Goal: Task Accomplishment & Management: Use online tool/utility

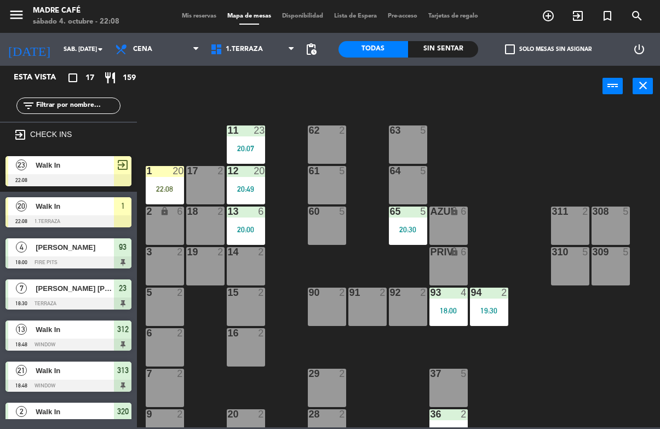
click at [174, 191] on div "22:08" at bounding box center [165, 189] width 38 height 8
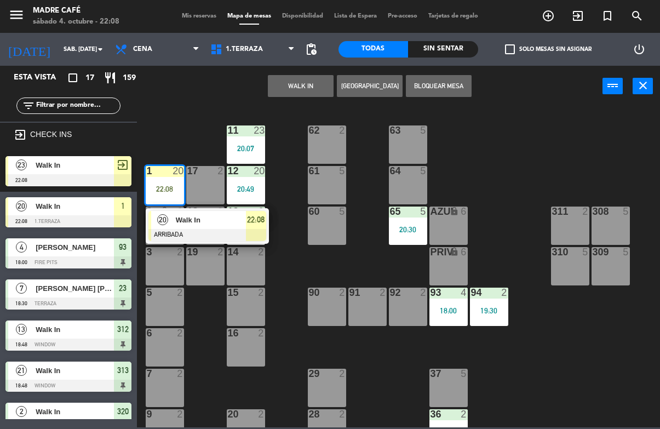
click at [247, 229] on div at bounding box center [208, 235] width 118 height 12
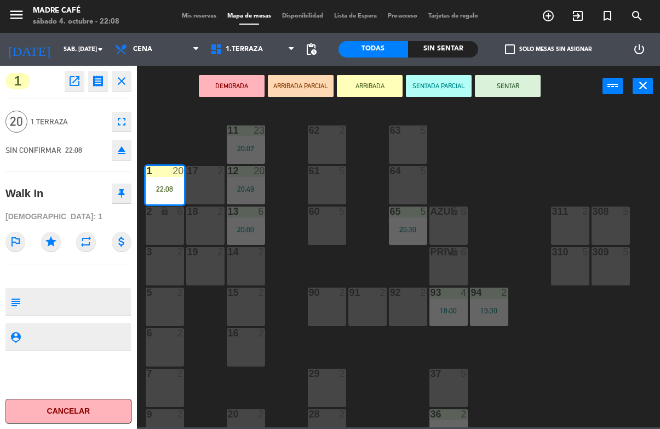
click at [499, 93] on button "SENTAR" at bounding box center [508, 86] width 66 height 22
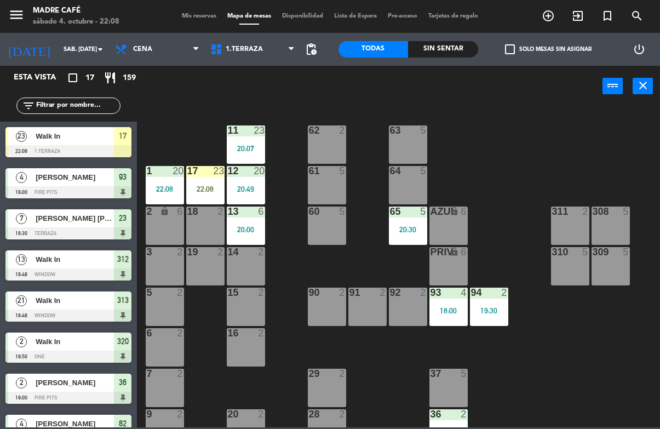
click at [193, 191] on div "22:08" at bounding box center [205, 189] width 38 height 8
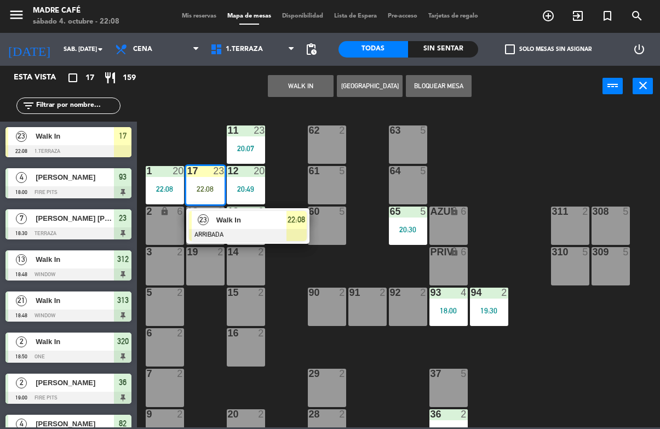
click at [248, 224] on span "Walk In" at bounding box center [251, 220] width 70 height 12
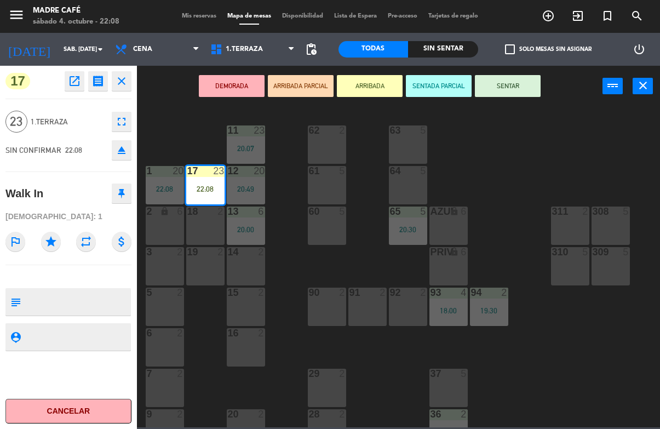
click at [511, 85] on button "SENTAR" at bounding box center [508, 86] width 66 height 22
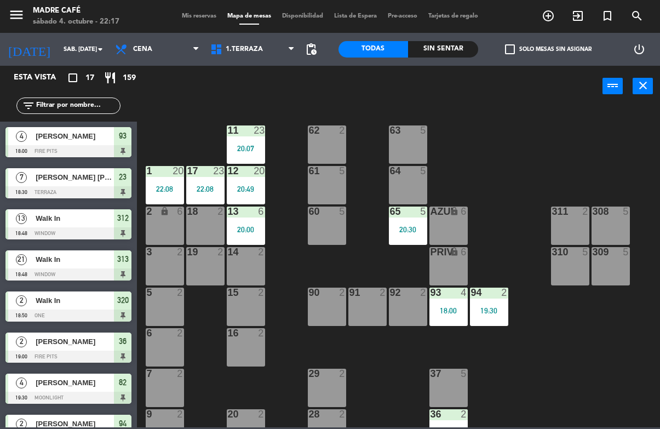
click at [573, 19] on icon "exit_to_app" at bounding box center [578, 15] width 13 height 13
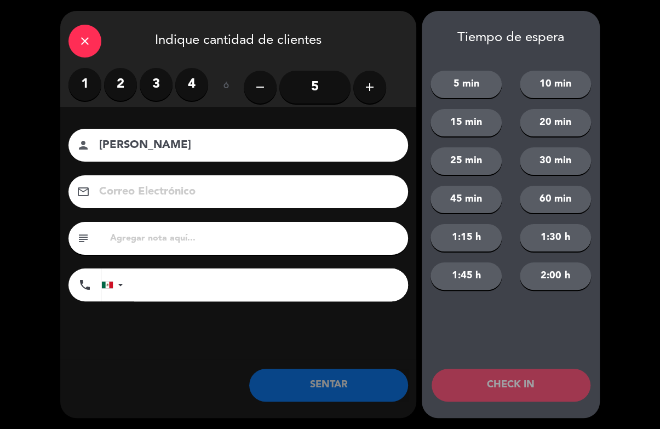
type input "[PERSON_NAME]"
click at [127, 75] on label "2" at bounding box center [120, 84] width 33 height 33
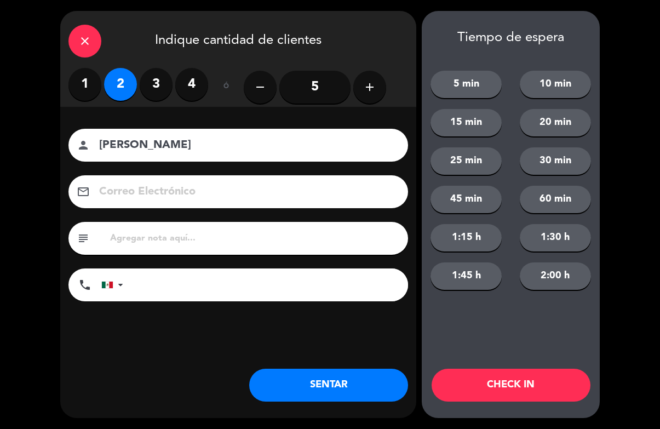
click at [519, 381] on button "CHECK IN" at bounding box center [511, 385] width 159 height 33
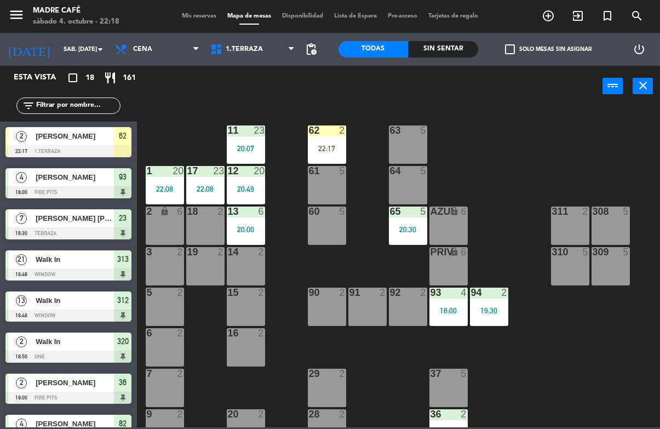
click at [335, 150] on div "22:17" at bounding box center [327, 149] width 38 height 8
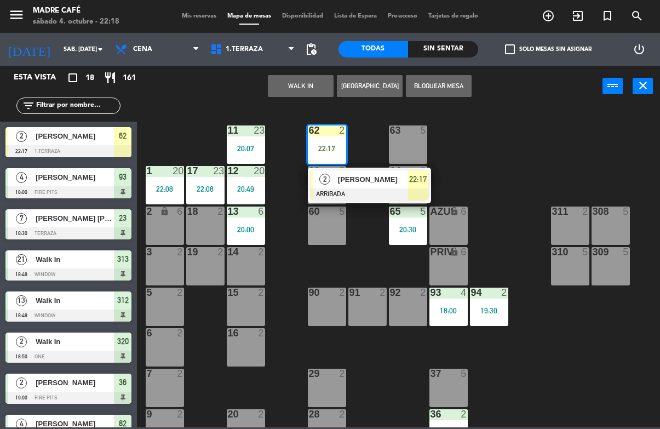
click at [402, 191] on div at bounding box center [370, 195] width 118 height 12
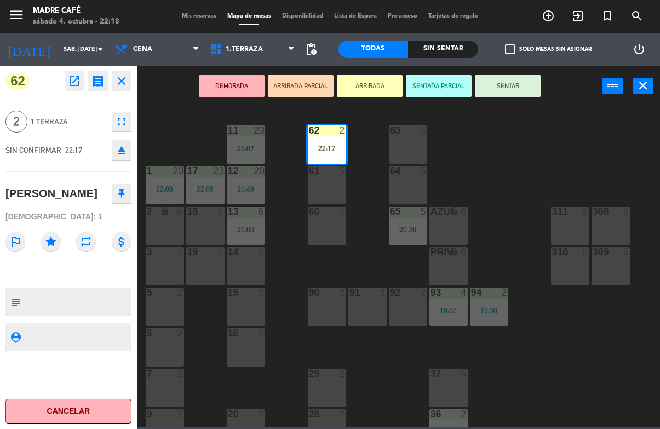
click at [515, 90] on button "SENTAR" at bounding box center [508, 86] width 66 height 22
